Goal: Task Accomplishment & Management: Complete application form

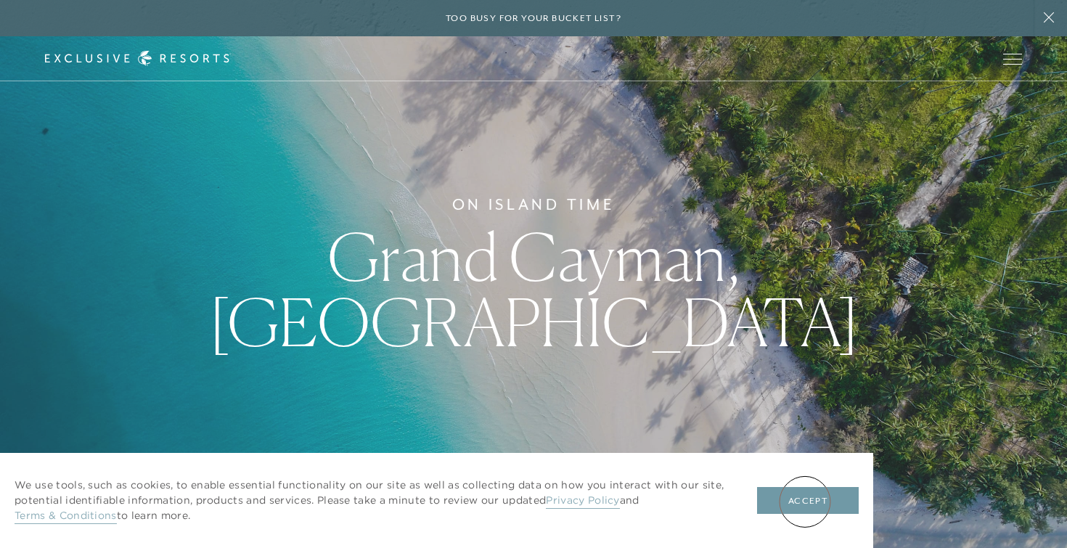
click at [803, 498] on button "Accept" at bounding box center [808, 501] width 102 height 28
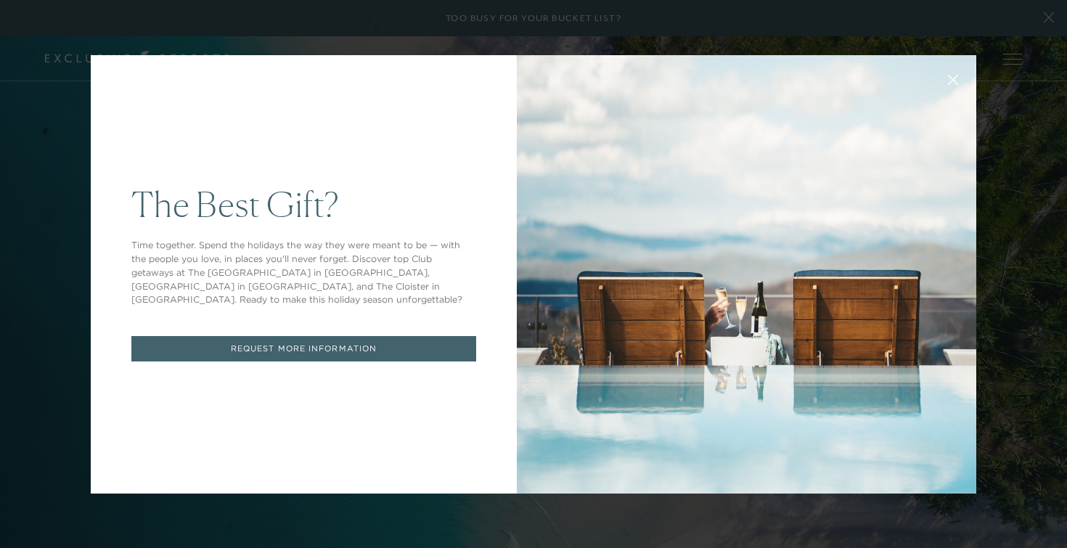
click at [956, 82] on icon at bounding box center [953, 79] width 9 height 9
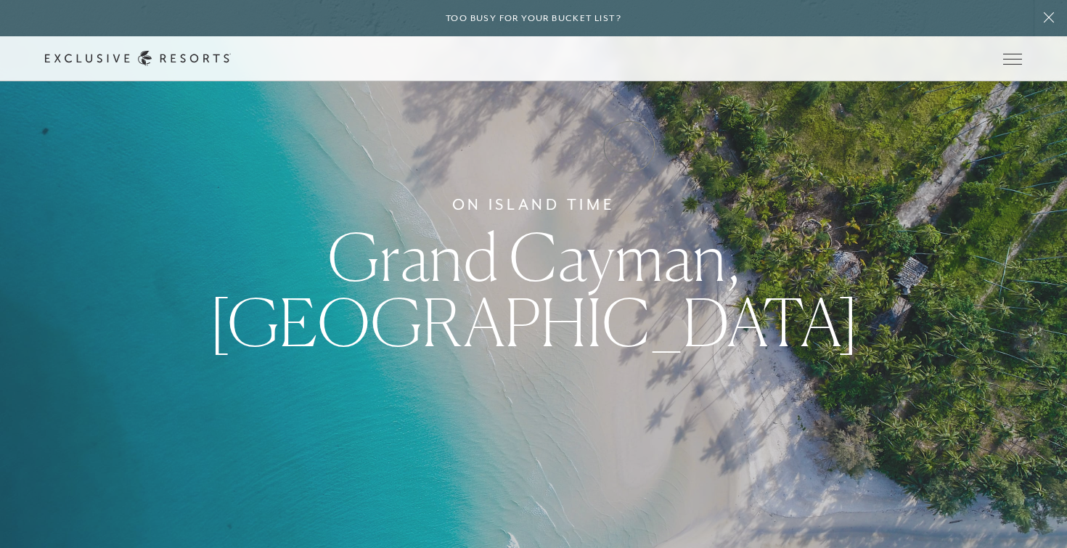
click at [0, 0] on link "Experience Collection" at bounding box center [0, 0] width 0 height 0
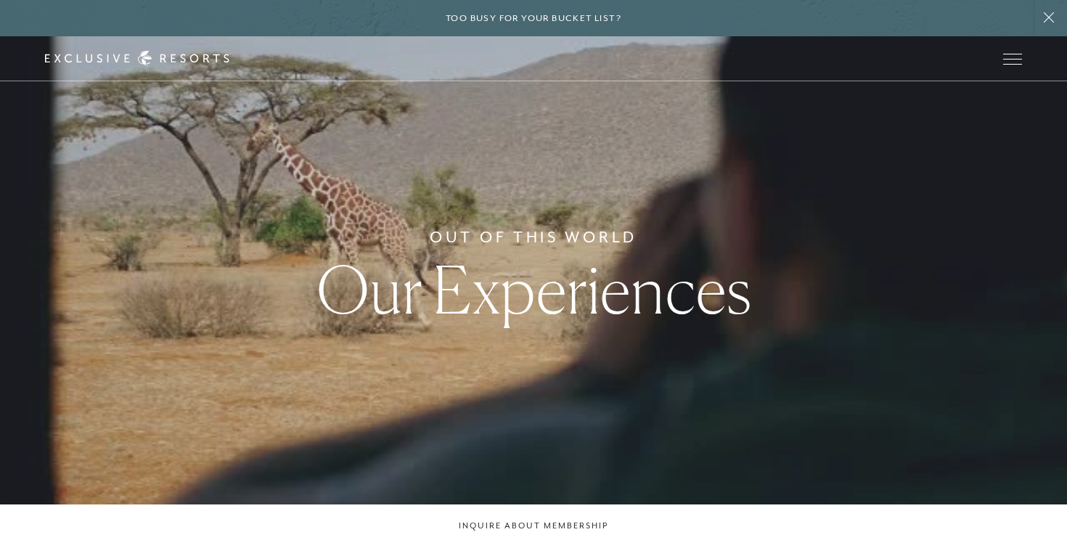
click at [559, 333] on div "Out Of This World Our Experiences" at bounding box center [533, 274] width 1067 height 548
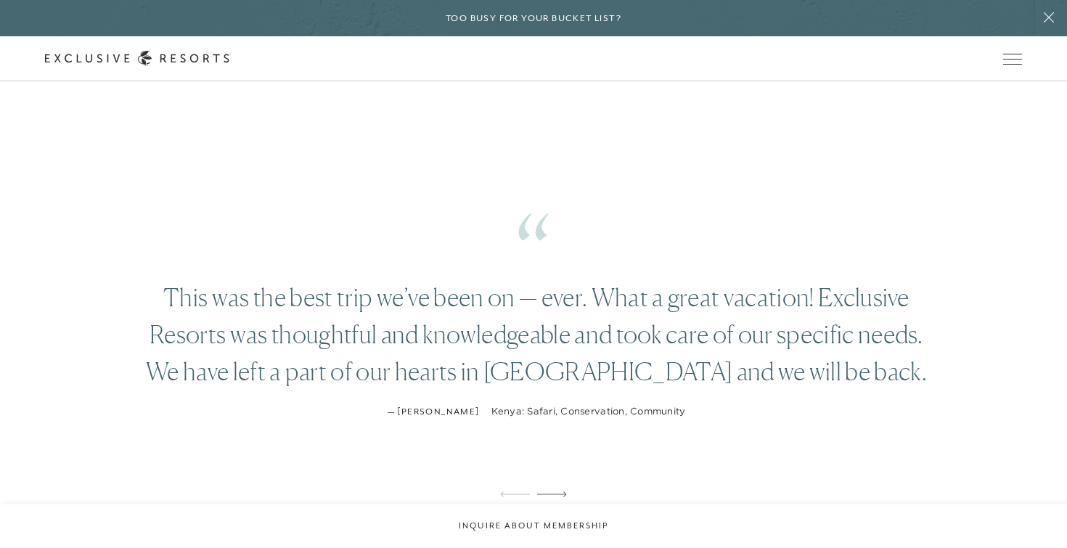
scroll to position [1819, 0]
click at [0, 0] on link "Get Started" at bounding box center [0, 0] width 0 height 0
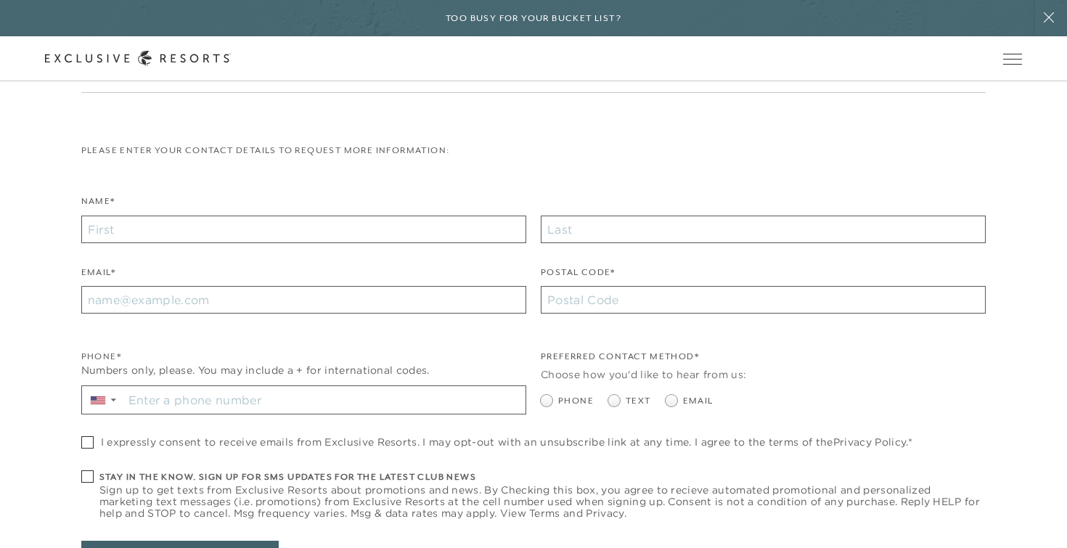
scroll to position [274, 0]
click at [442, 233] on input "Name*" at bounding box center [303, 232] width 445 height 28
type input "[PERSON_NAME]"
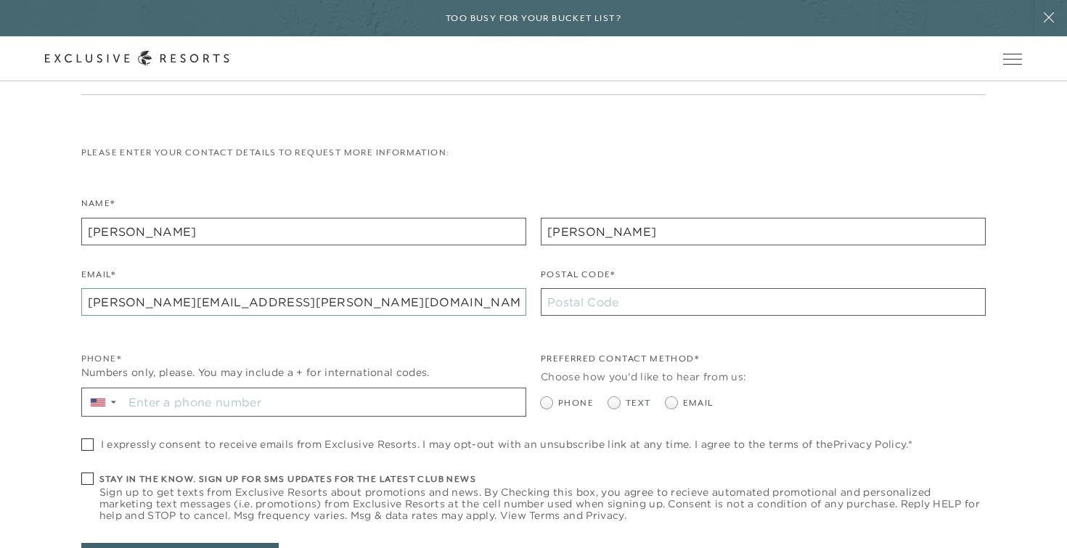
type input "[PERSON_NAME][EMAIL_ADDRESS][PERSON_NAME][DOMAIN_NAME]"
type input "15238"
click at [272, 397] on input "Stay in the know. Sign up for sms updates for the latest club news Sign up to g…" at bounding box center [324, 403] width 402 height 28
type input "[PHONE_NUMBER]"
click at [547, 400] on span at bounding box center [547, 403] width 12 height 12
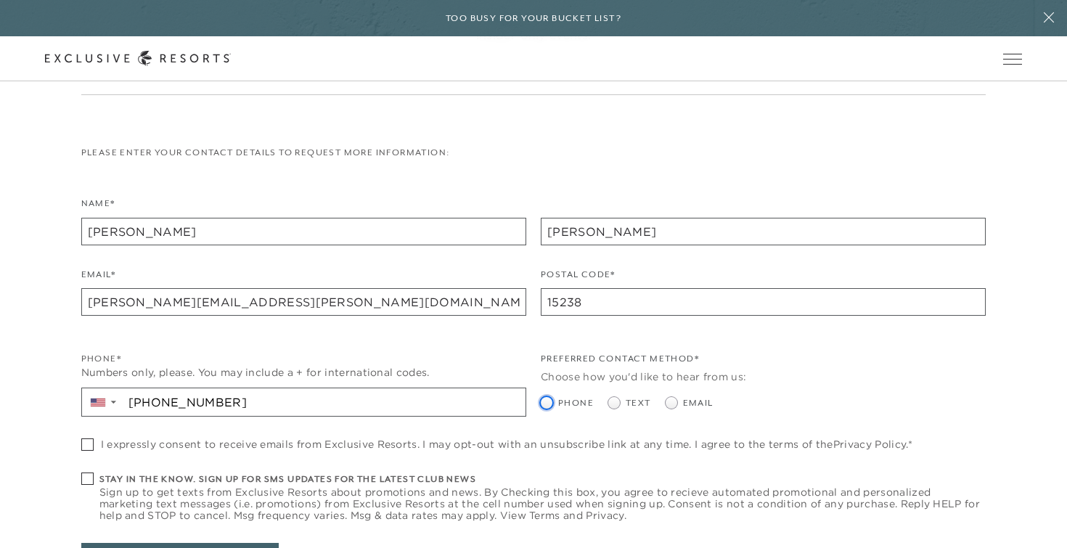
radio input "true"
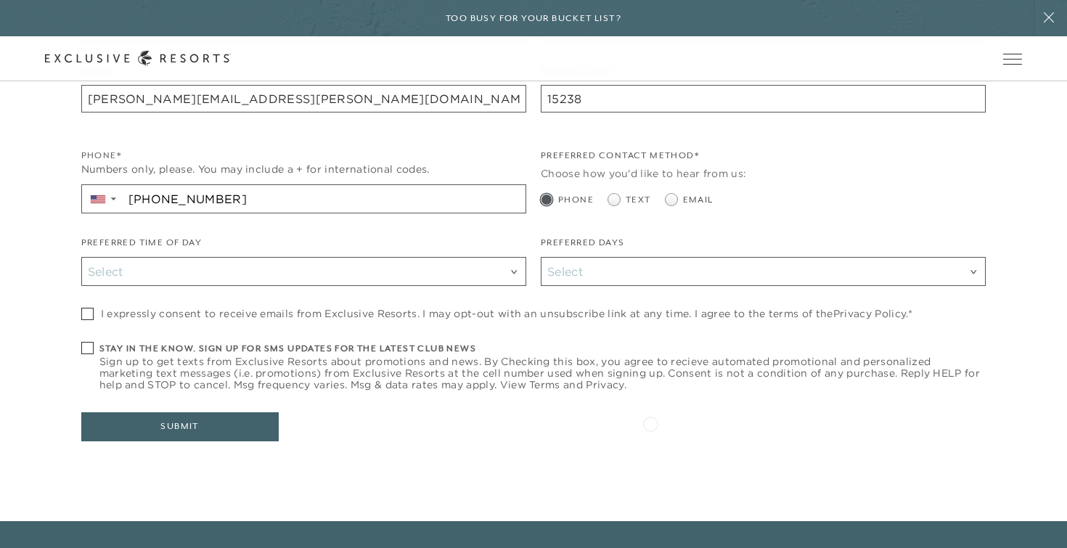
scroll to position [477, 0]
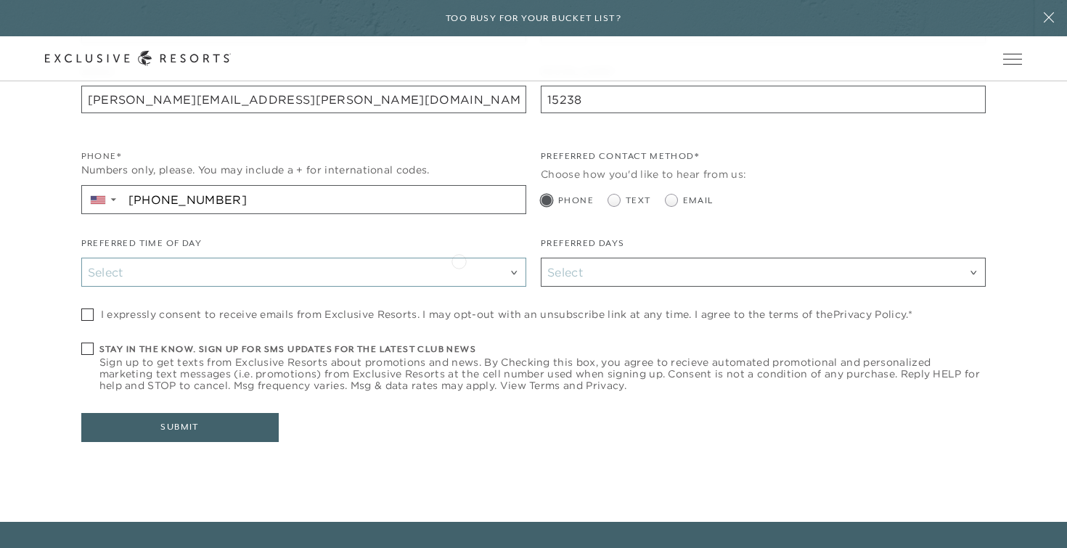
click at [459, 260] on div "Select Morning Afternoon Evening I'm Flexible" at bounding box center [303, 272] width 445 height 29
click at [443, 281] on div "Select" at bounding box center [304, 272] width 432 height 19
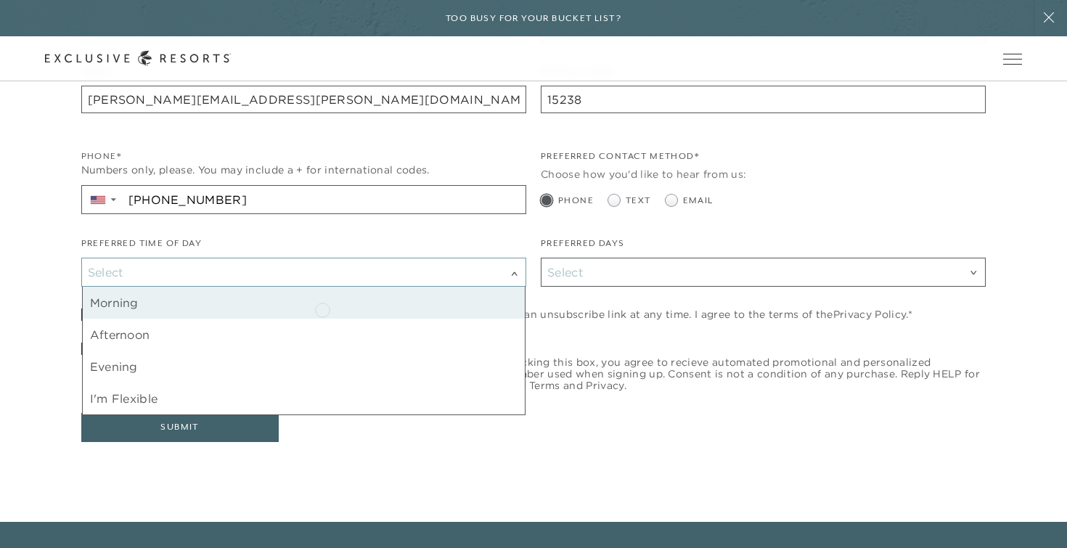
click at [322, 309] on div "Morning" at bounding box center [304, 303] width 442 height 32
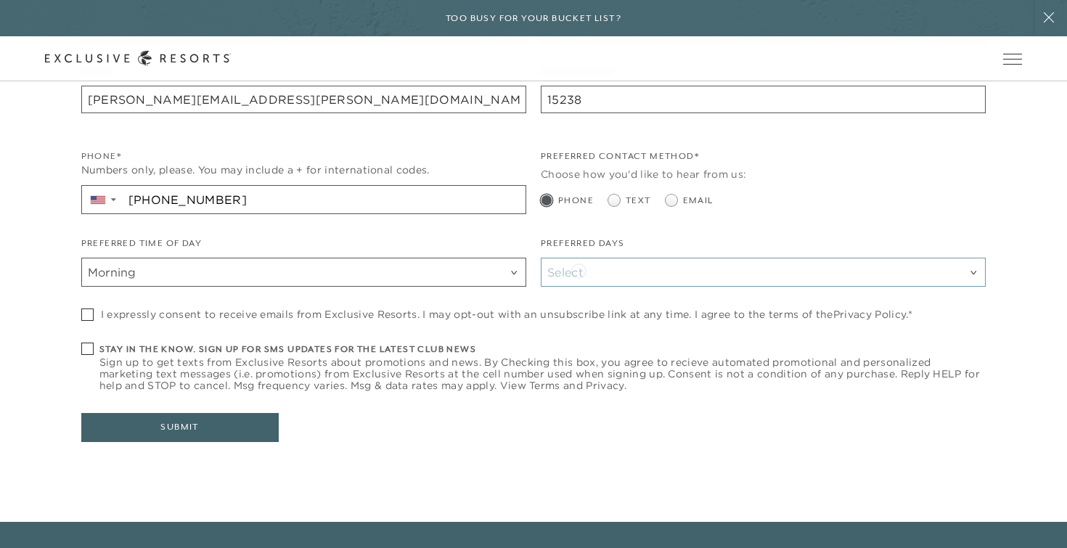
click at [579, 269] on div "Select" at bounding box center [764, 272] width 432 height 19
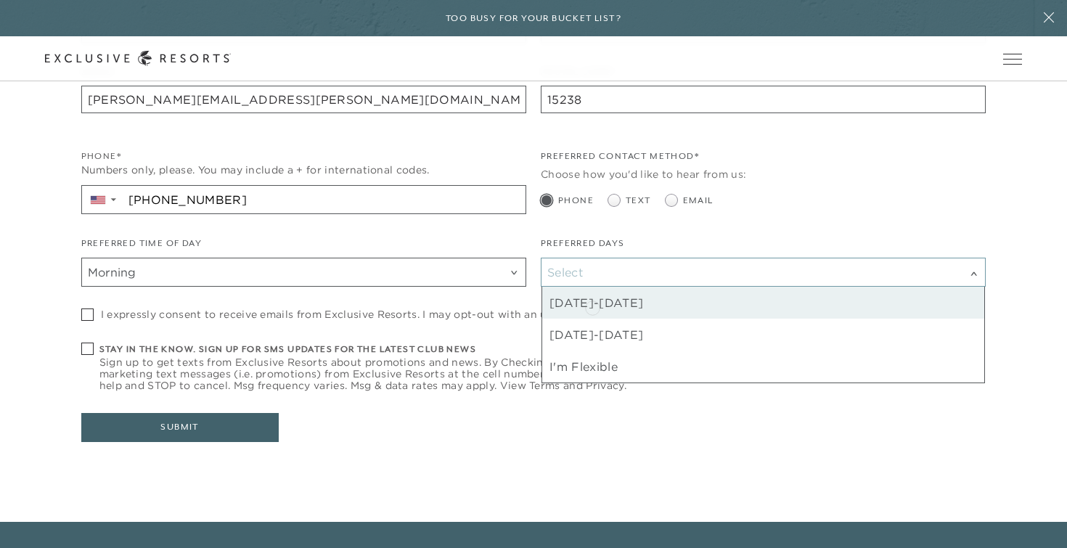
click at [593, 306] on div "[DATE]-[DATE]" at bounding box center [763, 303] width 442 height 32
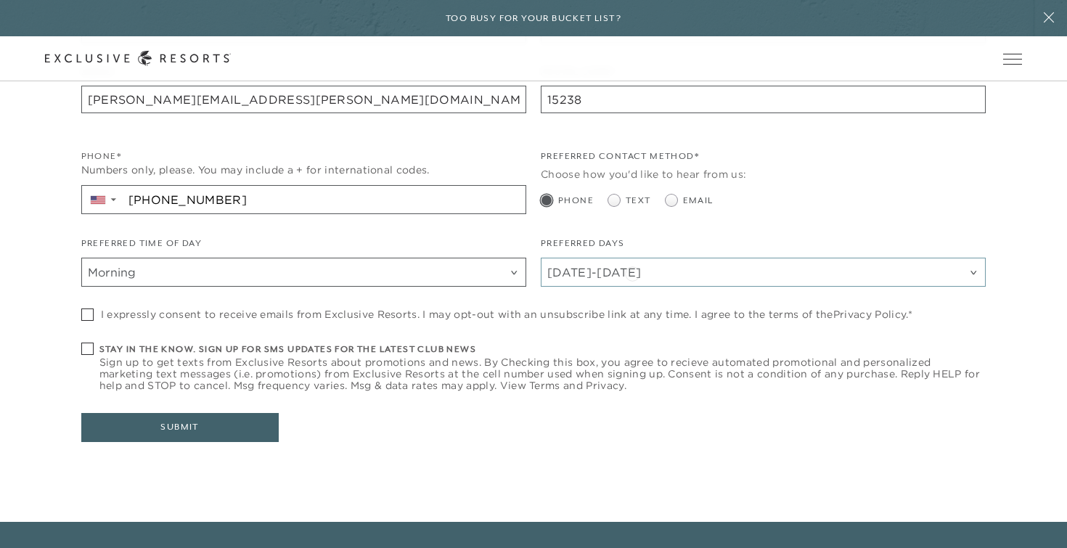
click at [633, 272] on div "[DATE]-[DATE]" at bounding box center [764, 272] width 432 height 19
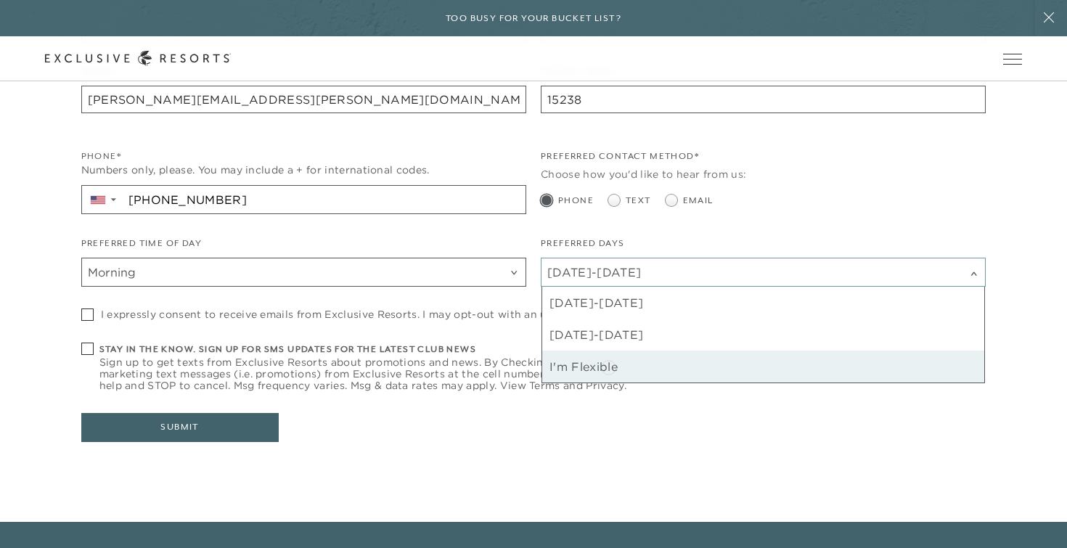
click at [609, 366] on div "I'm Flexible" at bounding box center [763, 367] width 442 height 32
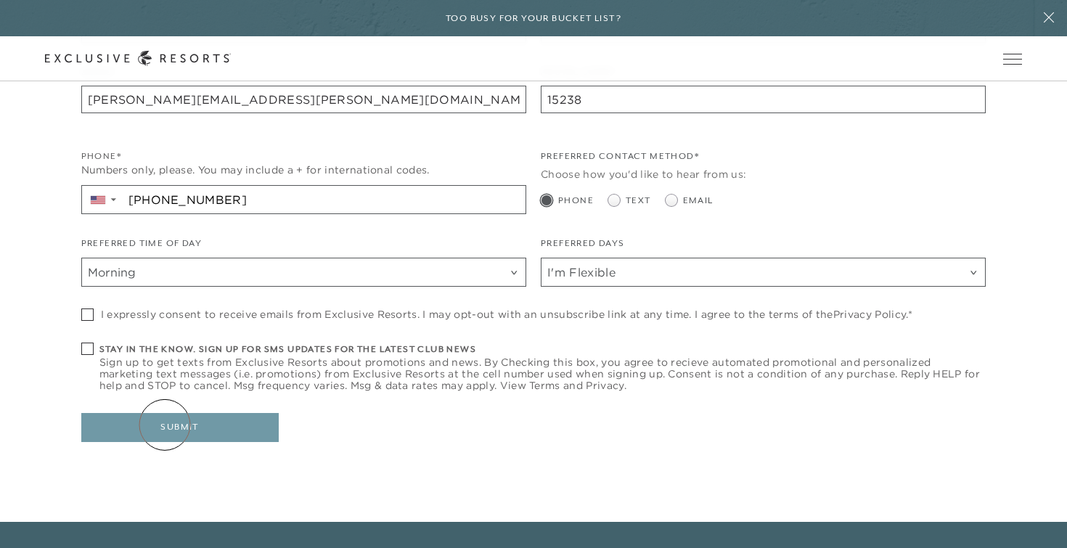
click at [165, 425] on button "Submit" at bounding box center [180, 427] width 198 height 29
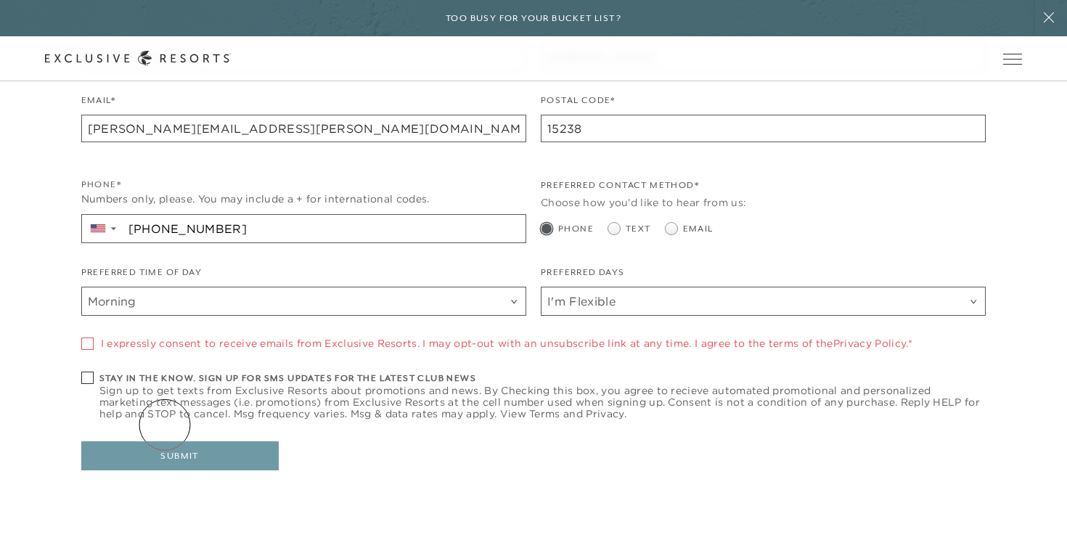
scroll to position [505, 0]
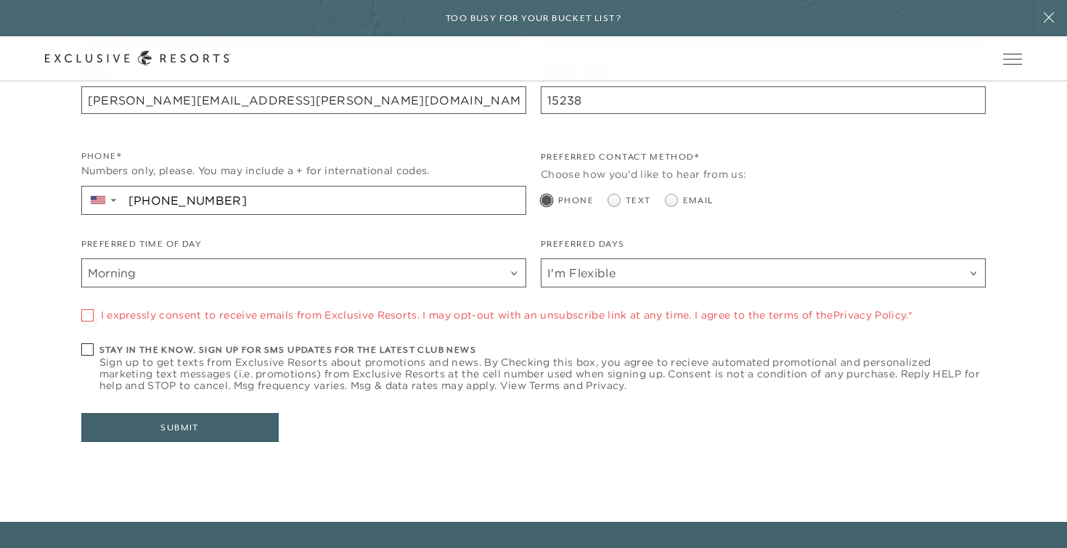
click at [89, 314] on span at bounding box center [87, 315] width 12 height 12
checkbox input "true"
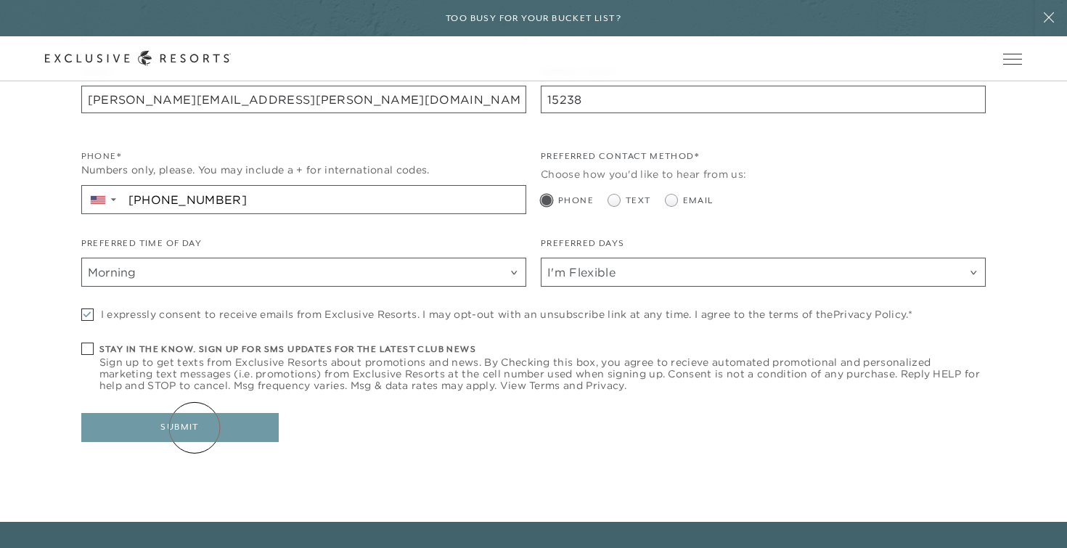
click at [195, 428] on button "Submit" at bounding box center [180, 427] width 198 height 29
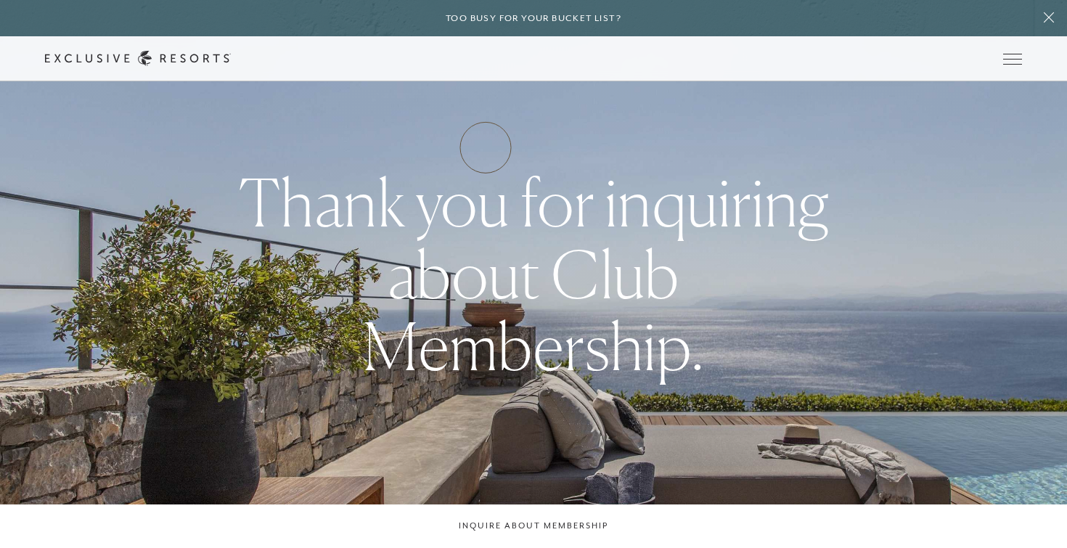
click at [0, 0] on link "How it works" at bounding box center [0, 0] width 0 height 0
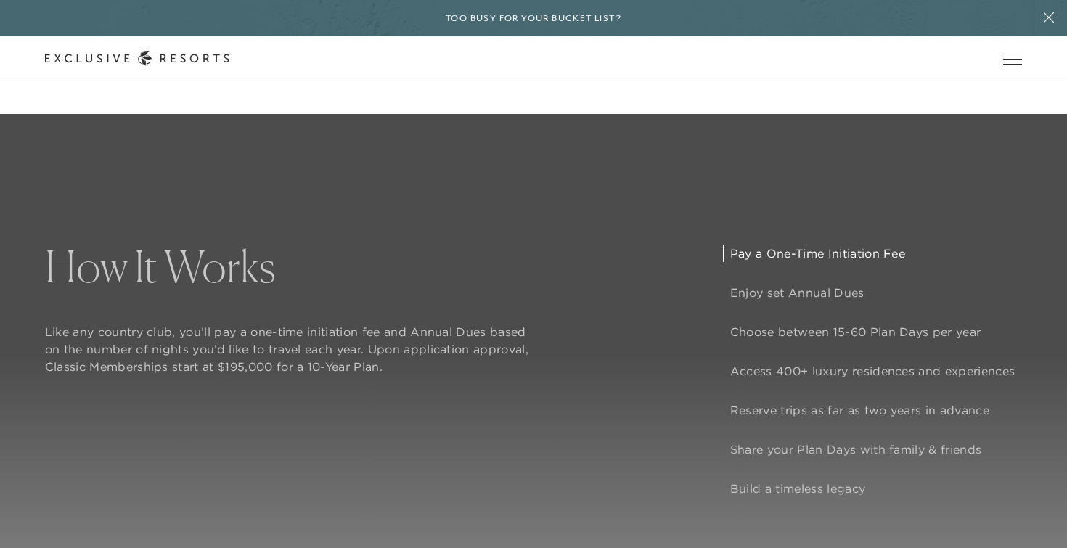
scroll to position [1052, 0]
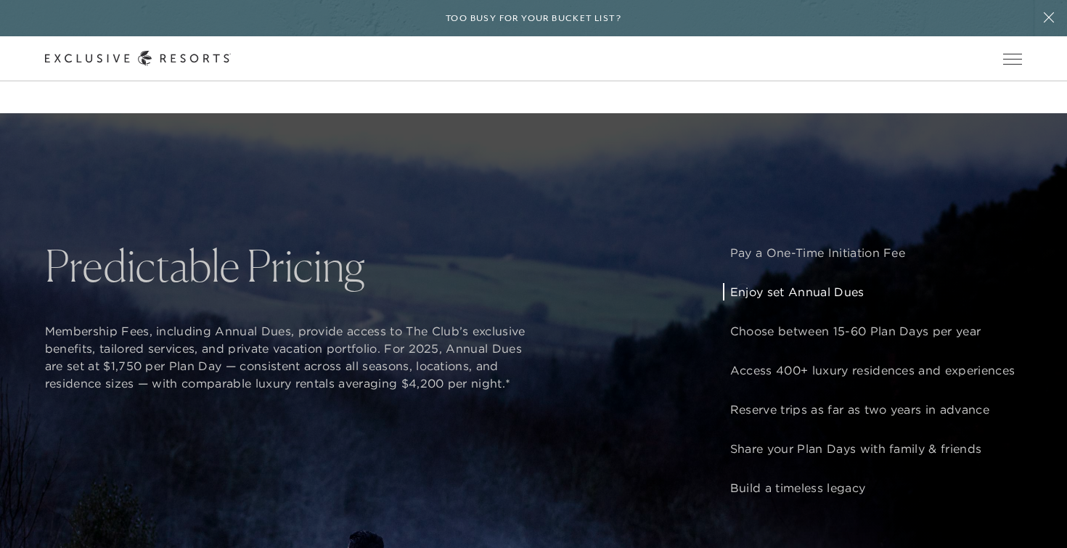
click at [743, 289] on p "Enjoy set Annual Dues" at bounding box center [873, 291] width 285 height 17
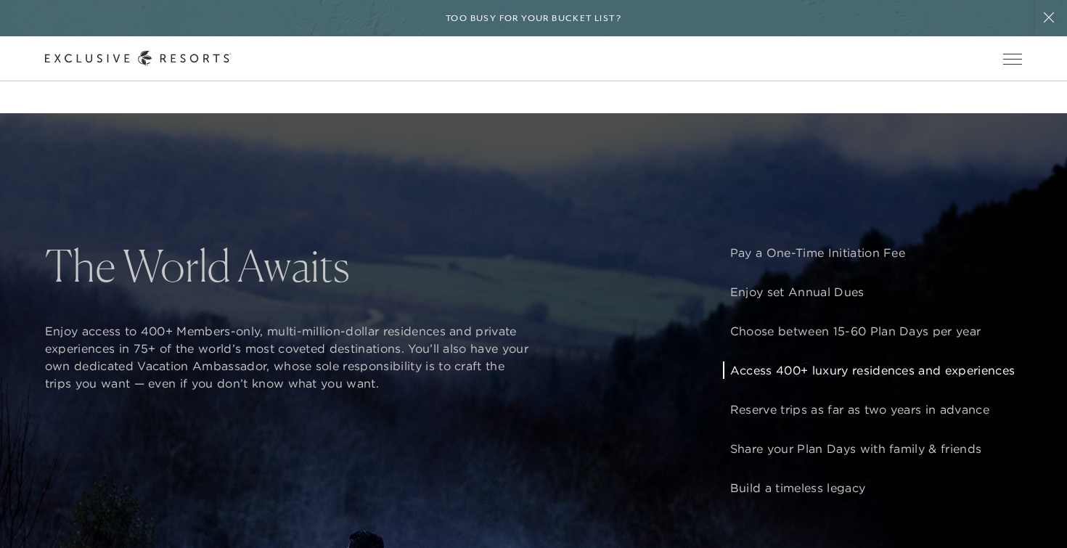
click at [806, 368] on p "Access 400+ luxury residences and experiences" at bounding box center [873, 370] width 285 height 17
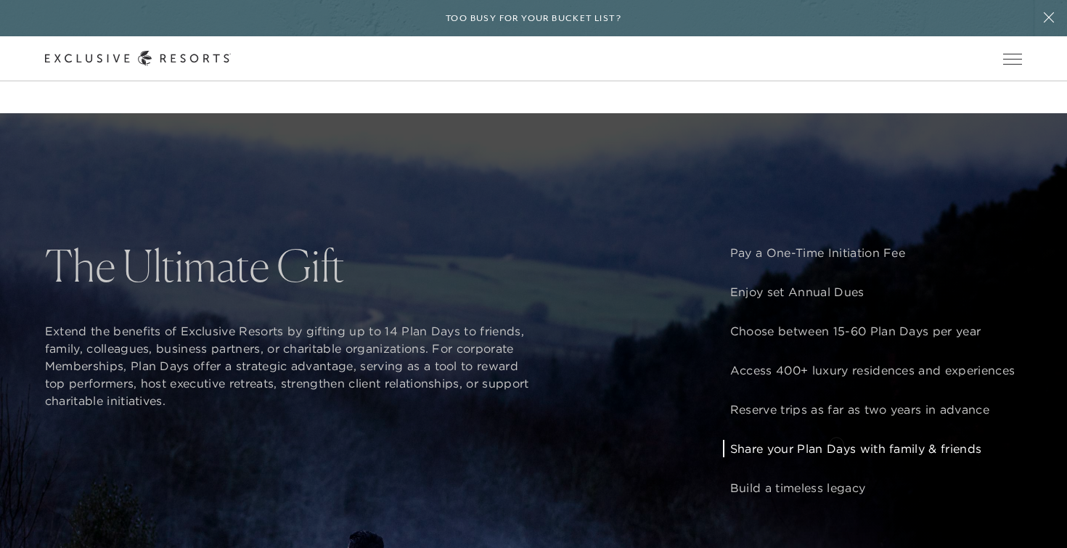
click at [835, 444] on p "Share your Plan Days with family & friends" at bounding box center [873, 448] width 285 height 17
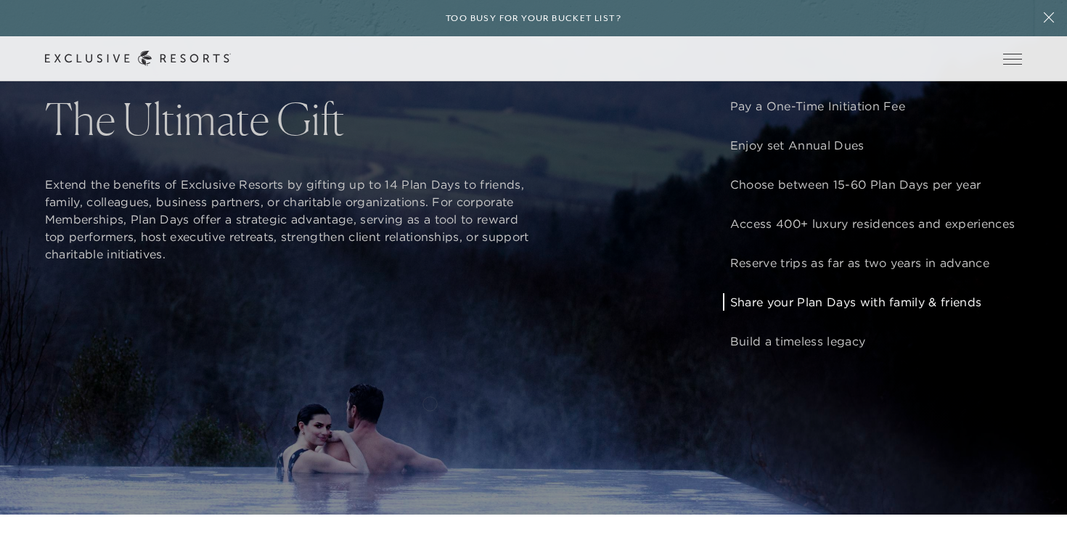
scroll to position [1196, 0]
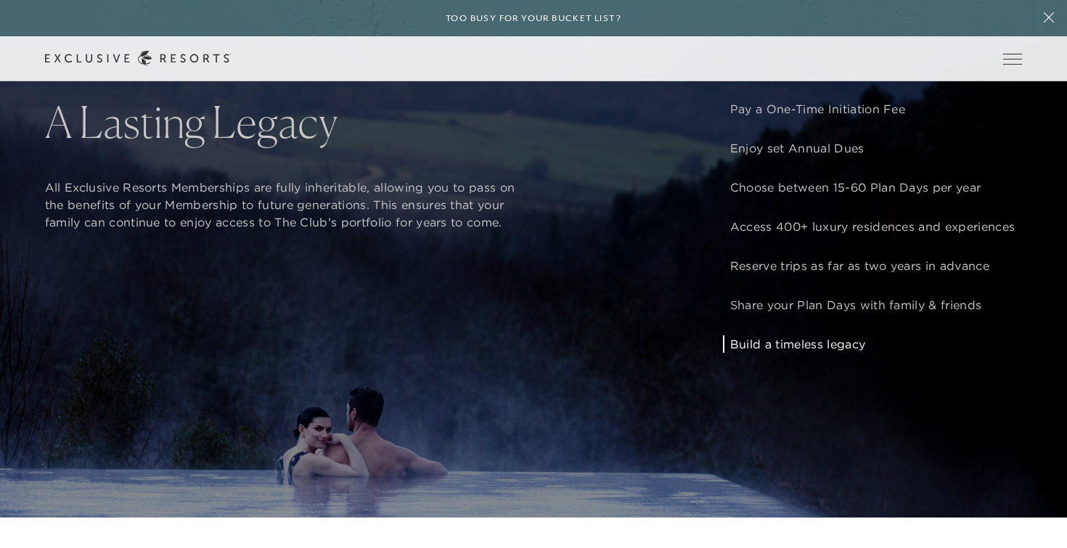
click at [786, 343] on p "Build a timeless legacy" at bounding box center [873, 343] width 285 height 17
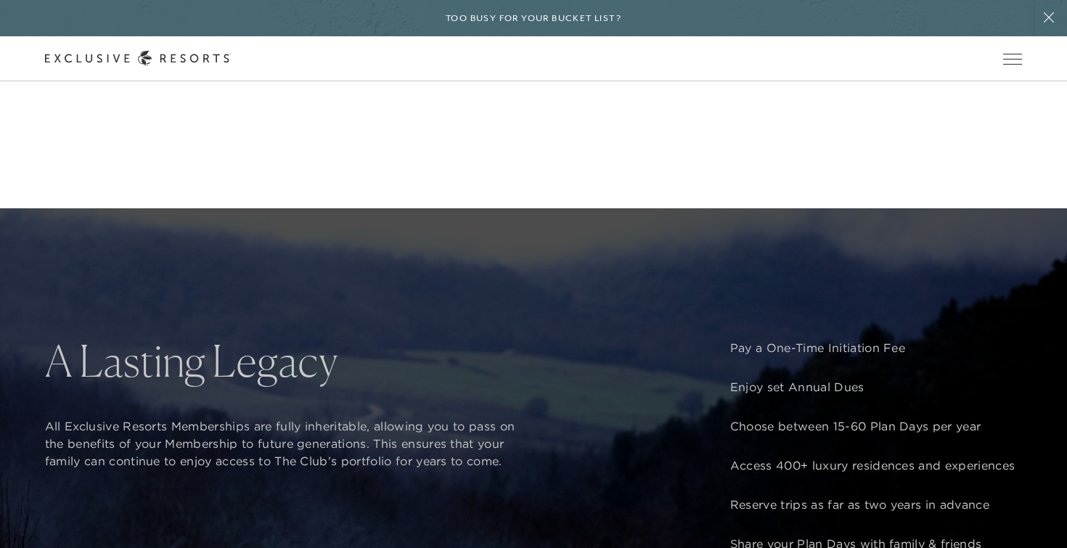
scroll to position [914, 0]
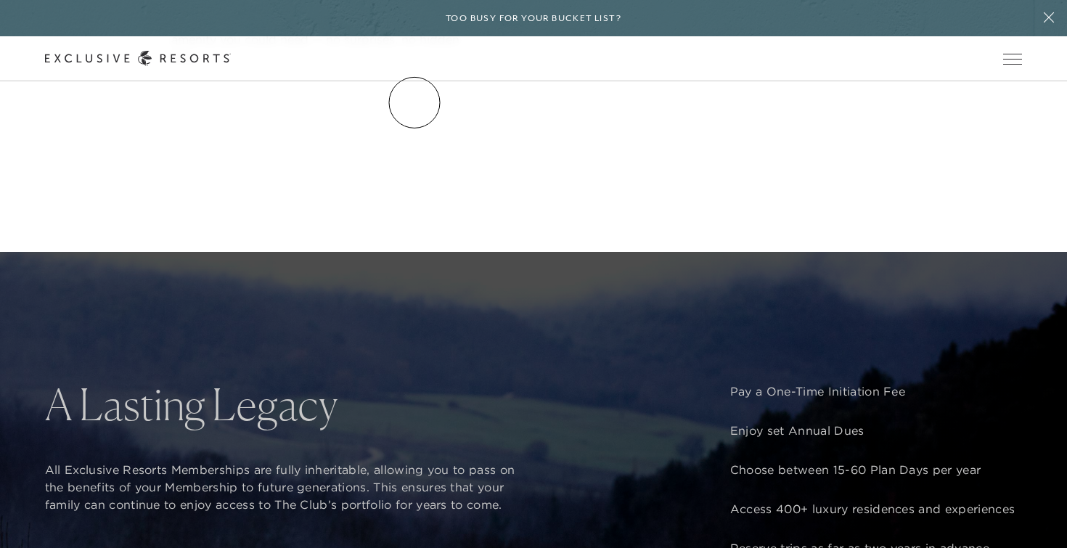
click at [0, 0] on link "The Collection" at bounding box center [0, 0] width 0 height 0
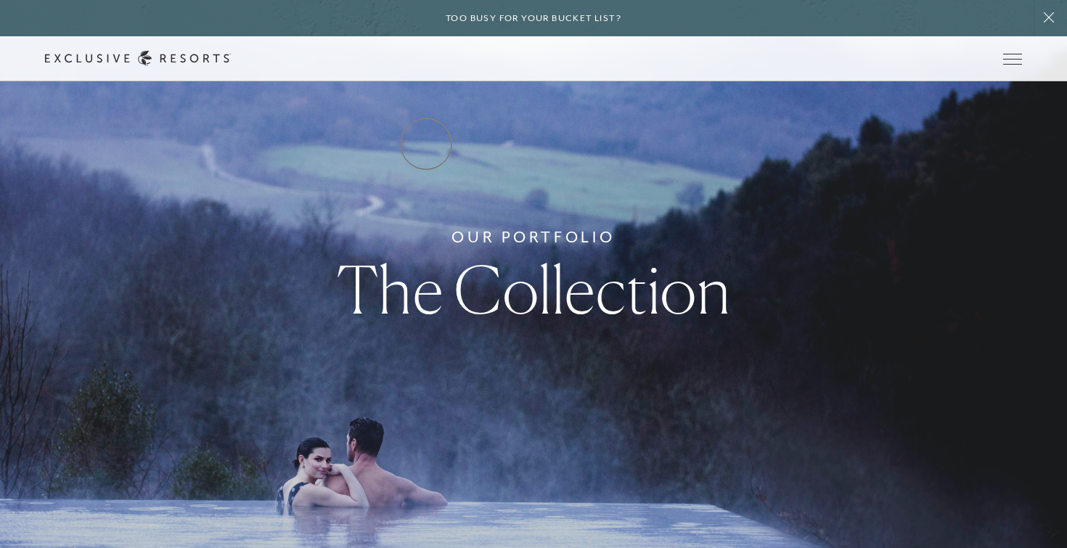
click at [0, 0] on link "Residence Collection" at bounding box center [0, 0] width 0 height 0
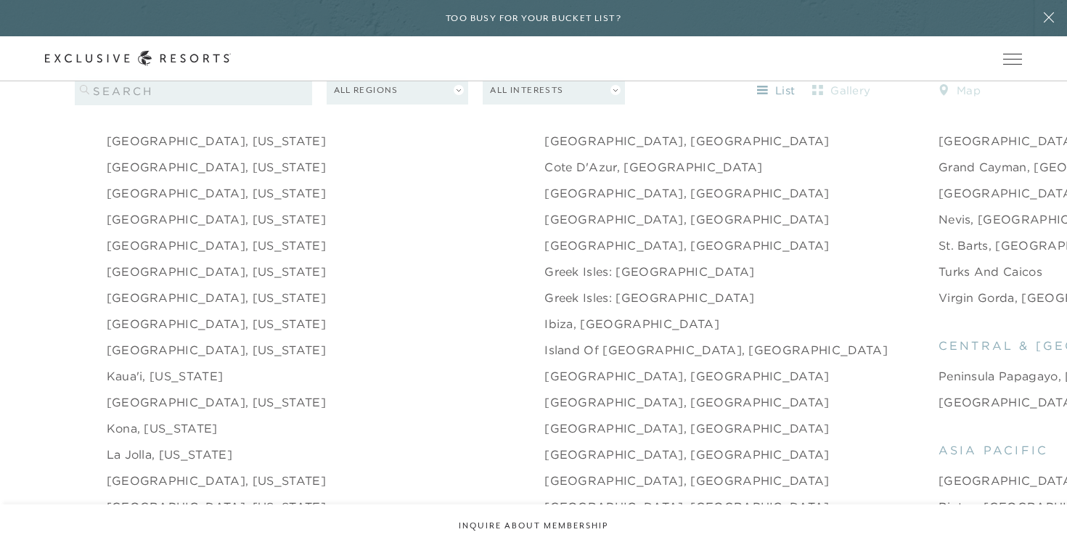
scroll to position [1574, 0]
click at [156, 235] on link "[GEOGRAPHIC_DATA], [US_STATE]" at bounding box center [216, 243] width 219 height 17
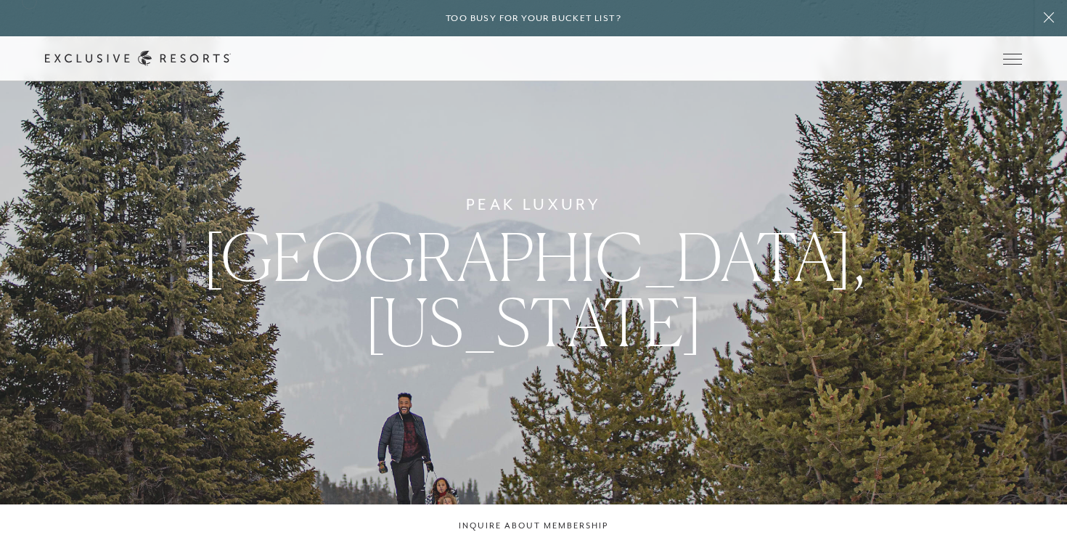
scroll to position [1574, 0]
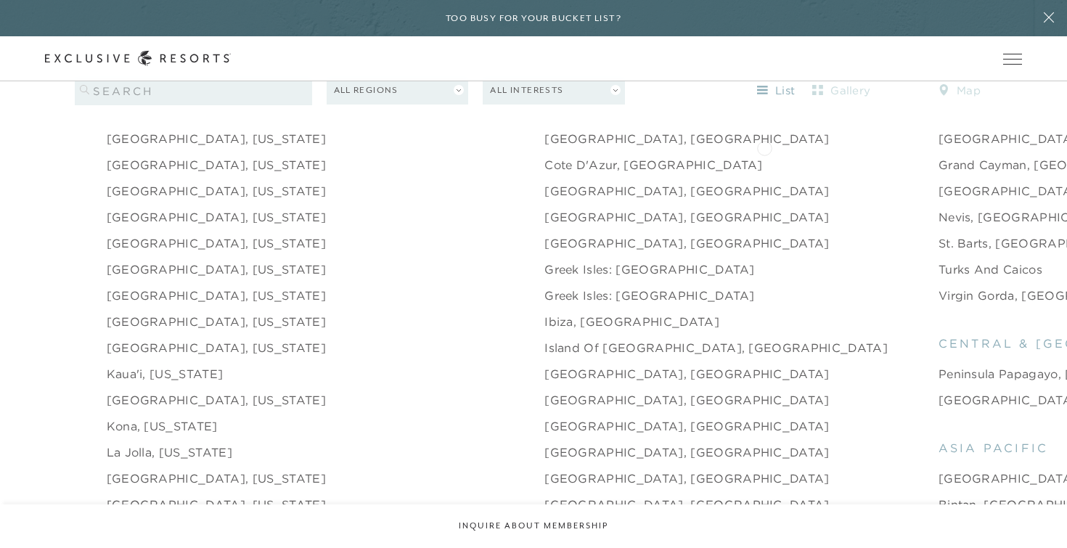
click at [939, 156] on link "Grand Cayman, [GEOGRAPHIC_DATA]" at bounding box center [1056, 164] width 235 height 17
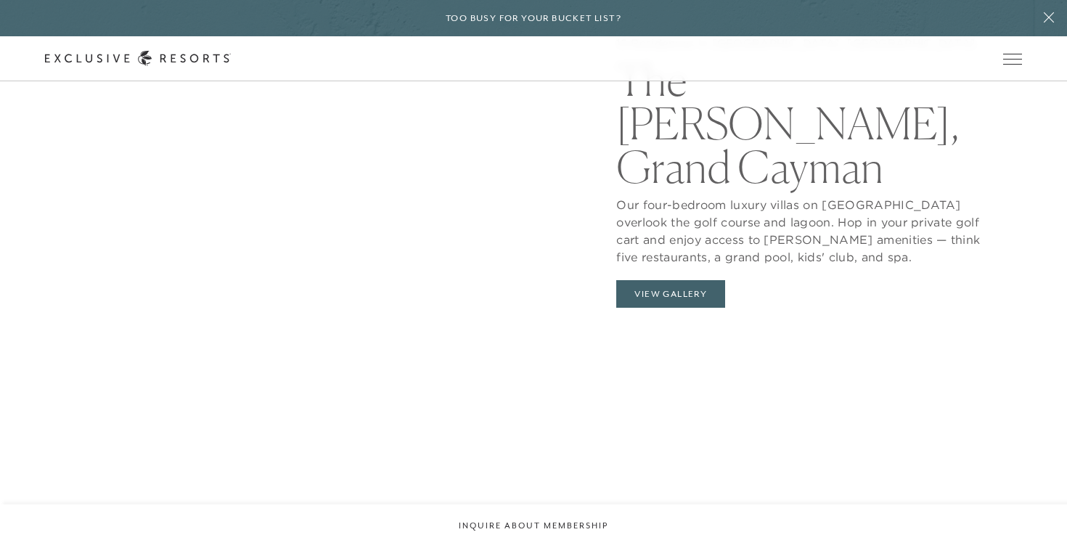
scroll to position [1531, 0]
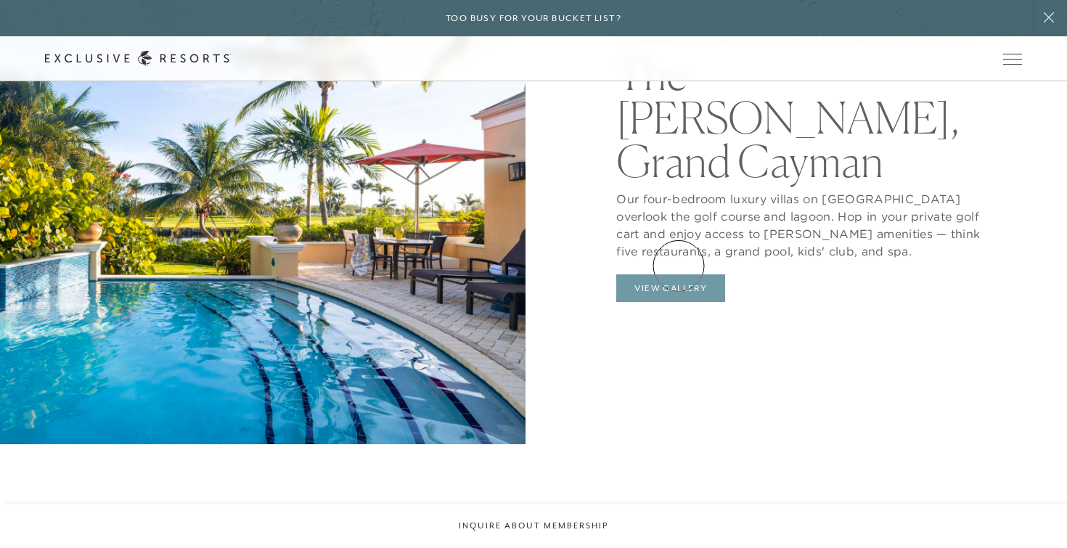
click at [679, 274] on button "View Gallery" at bounding box center [671, 288] width 109 height 28
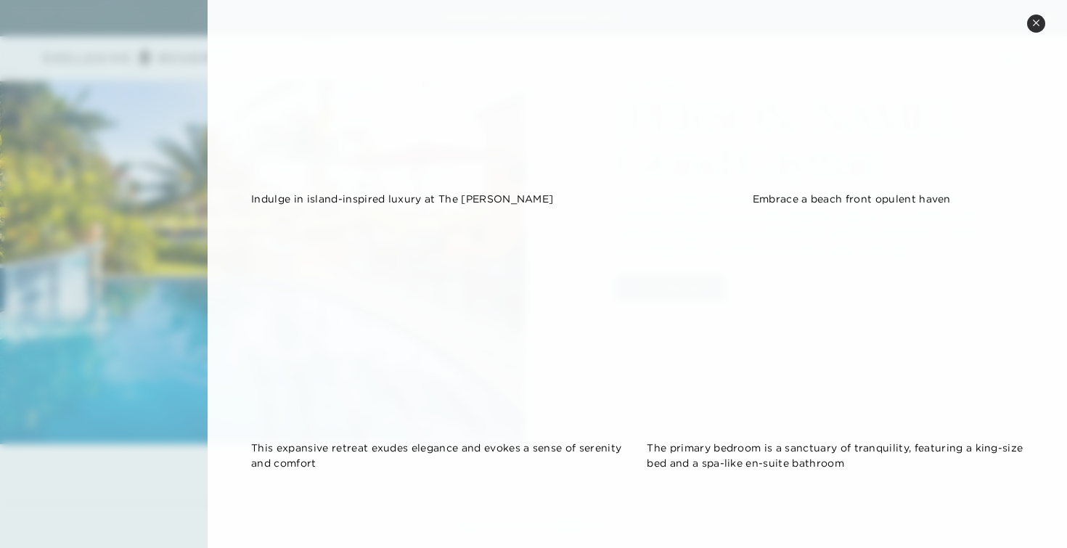
scroll to position [0, 0]
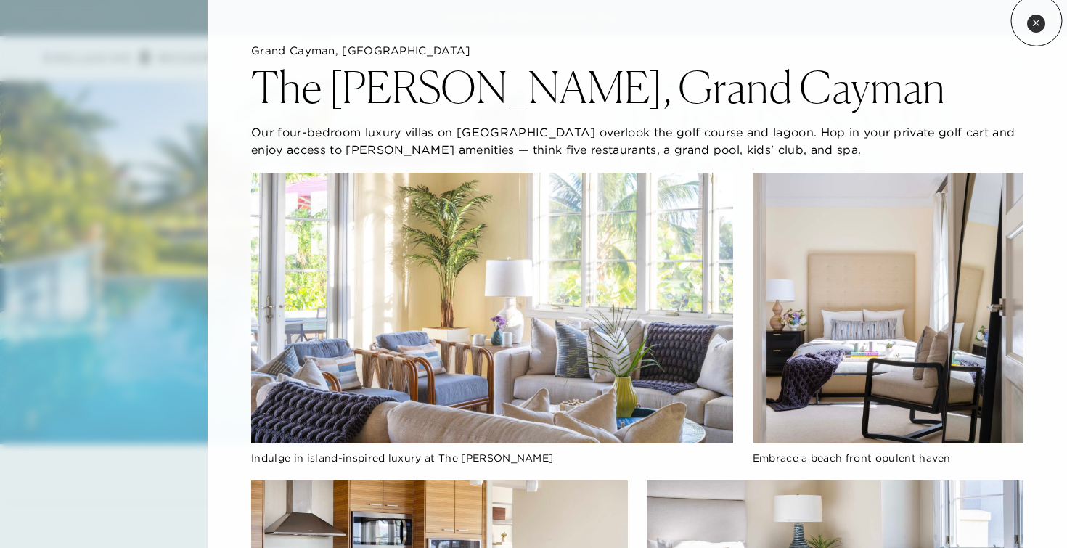
click at [1037, 20] on icon at bounding box center [1037, 23] width 8 height 8
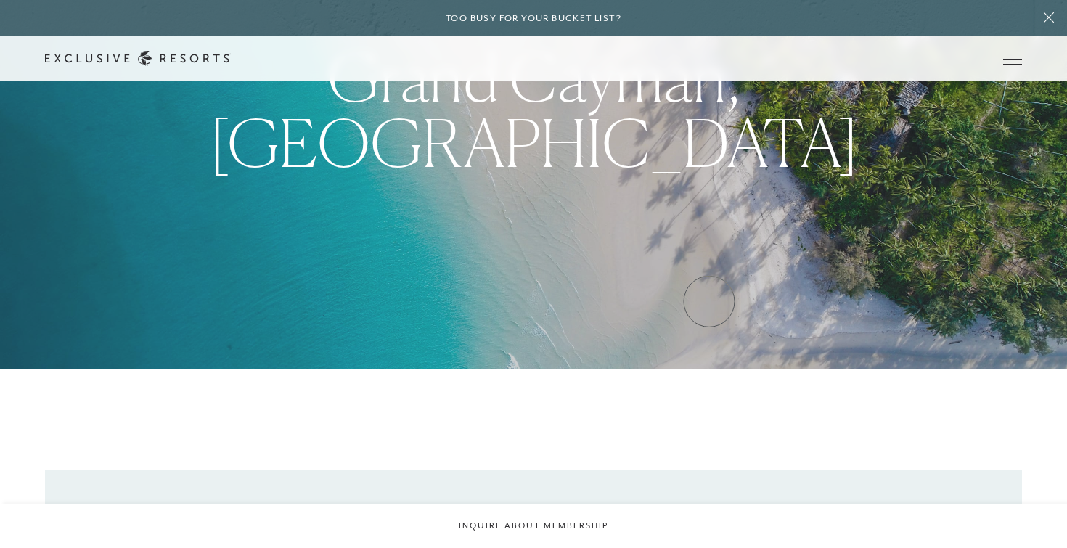
scroll to position [97, 0]
